Goal: Information Seeking & Learning: Learn about a topic

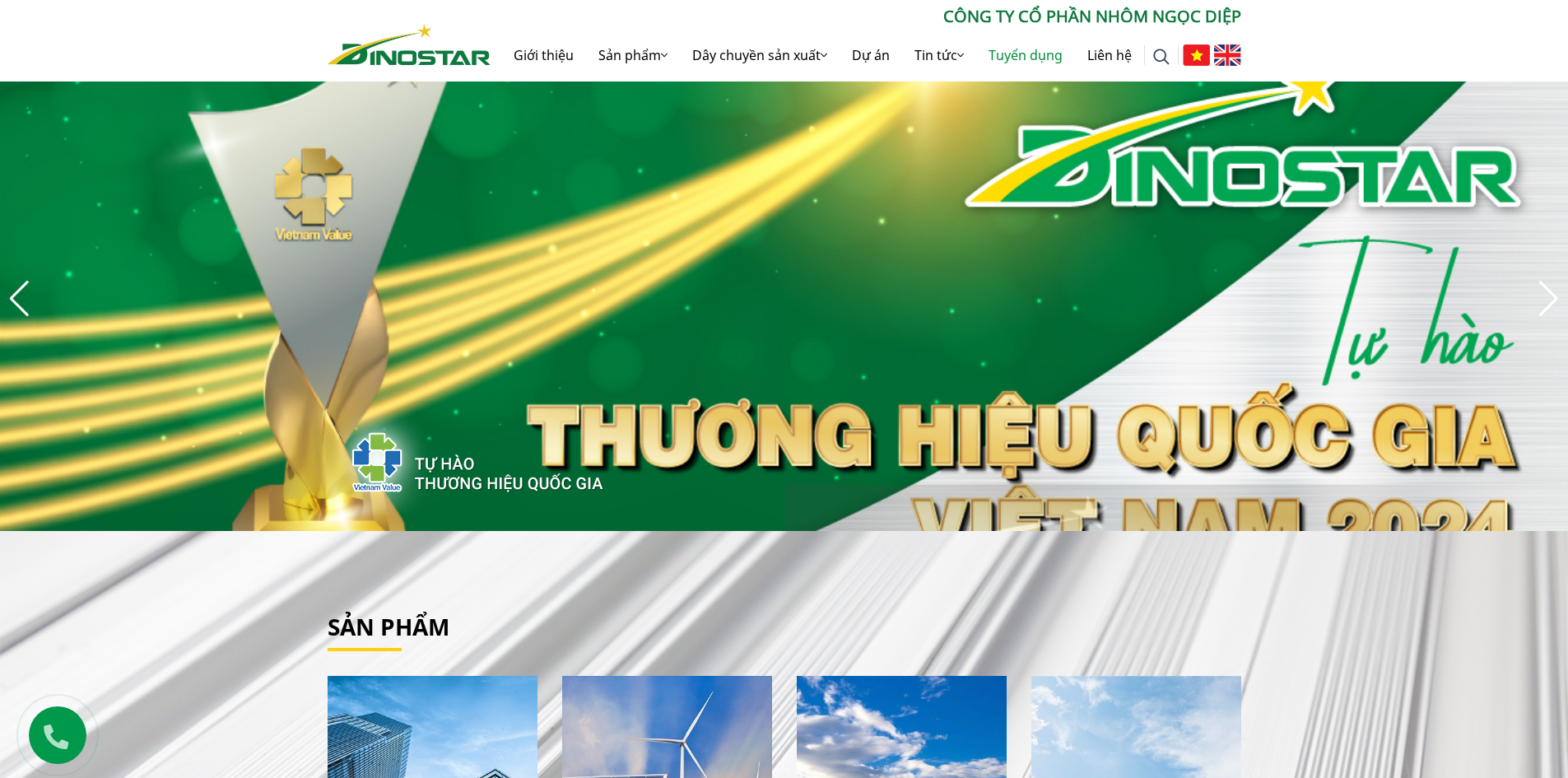
click at [1016, 56] on link "Tuyển dụng" at bounding box center [1025, 55] width 99 height 52
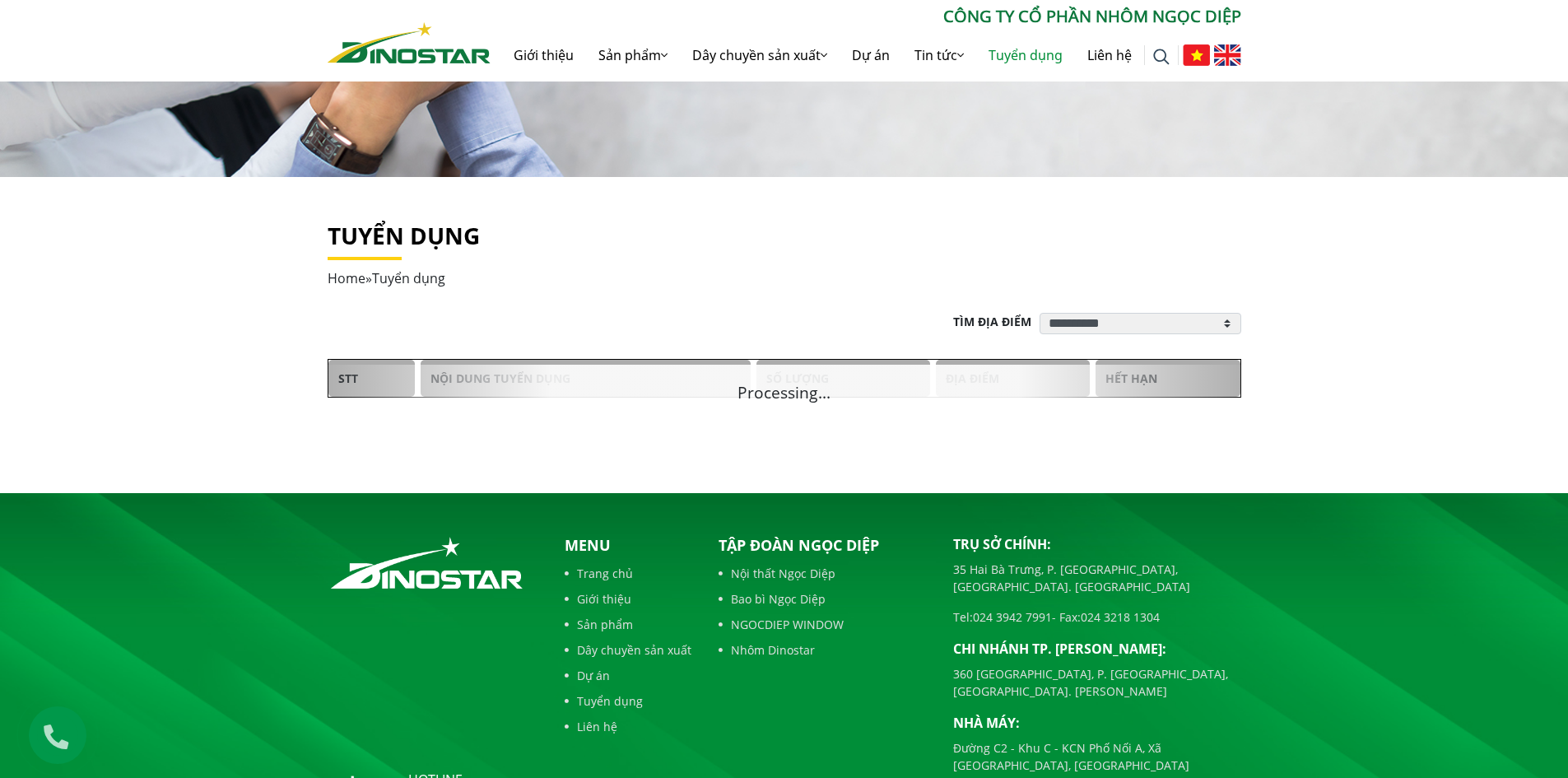
scroll to position [276, 0]
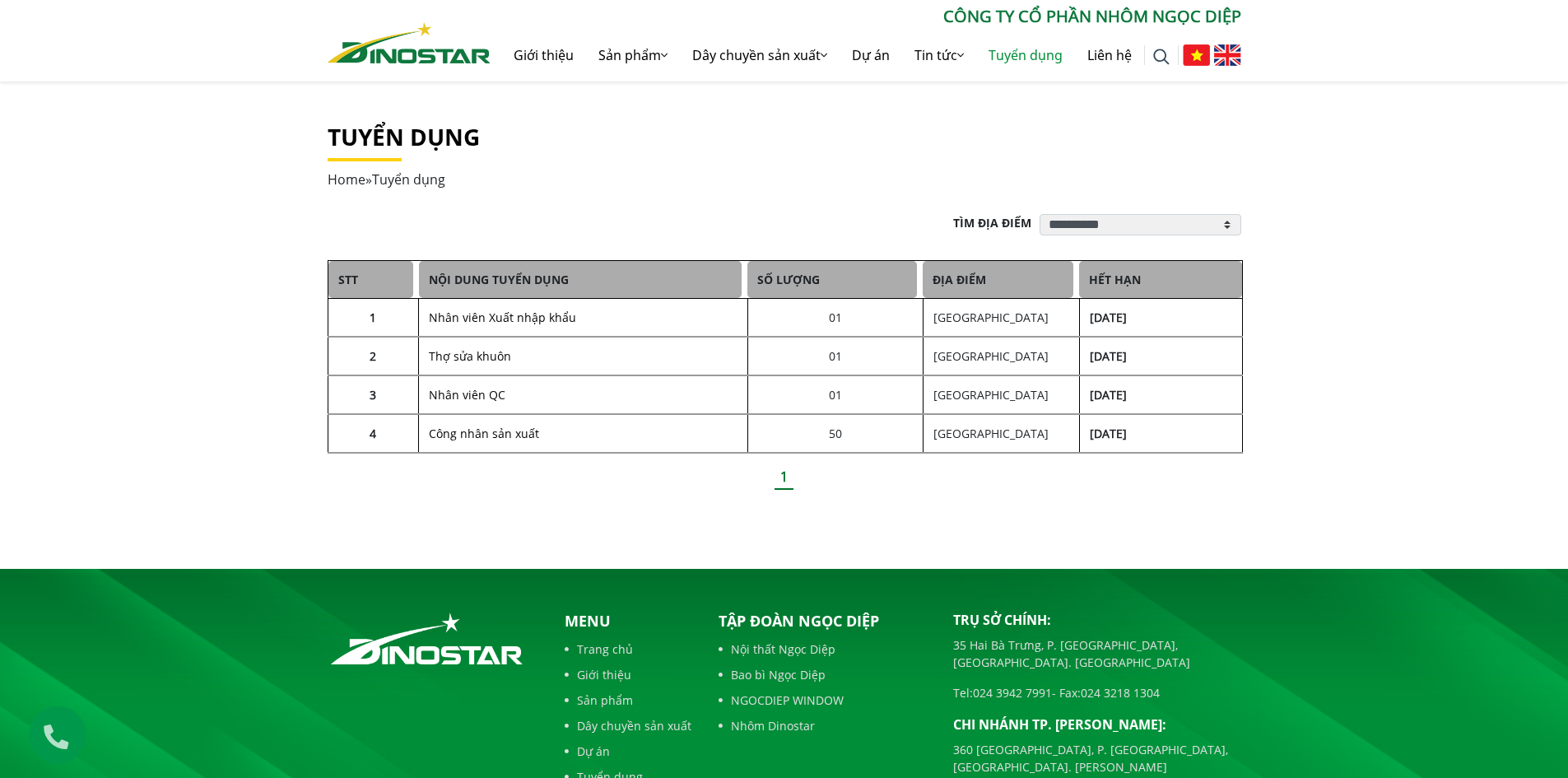
click at [500, 320] on link "Nhân viên Xuất nhập khẩu" at bounding box center [503, 317] width 147 height 16
